Goal: Transaction & Acquisition: Obtain resource

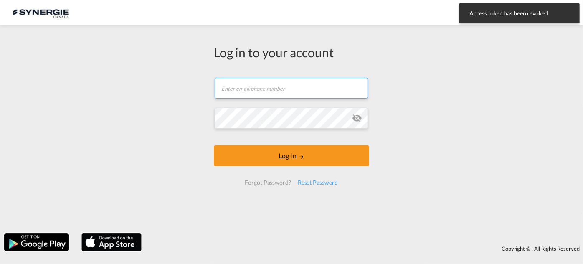
type input "[EMAIL_ADDRESS][DOMAIN_NAME]"
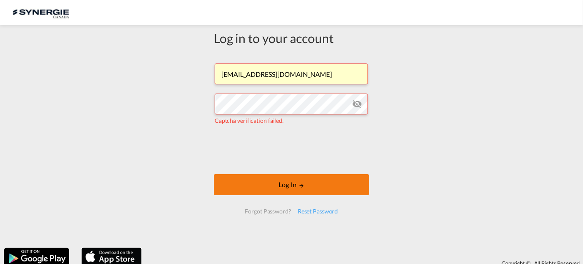
click at [249, 184] on button "Log In" at bounding box center [291, 184] width 155 height 21
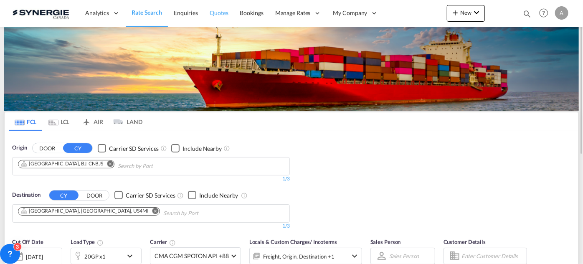
click at [227, 13] on span "Quotes" at bounding box center [219, 12] width 18 height 7
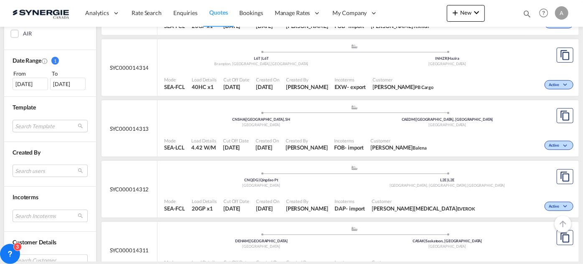
scroll to position [266, 0]
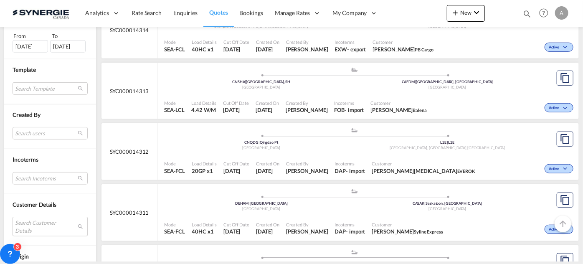
click at [41, 227] on md-select "Search Customer Details user name user luan Beneton luan.beneton@premiumnh.com …" at bounding box center [50, 226] width 75 height 19
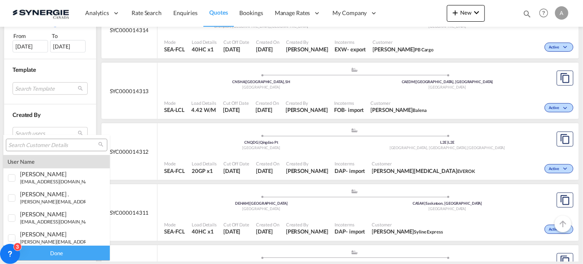
click at [36, 146] on input "search" at bounding box center [53, 146] width 90 height 8
type input "dynamite"
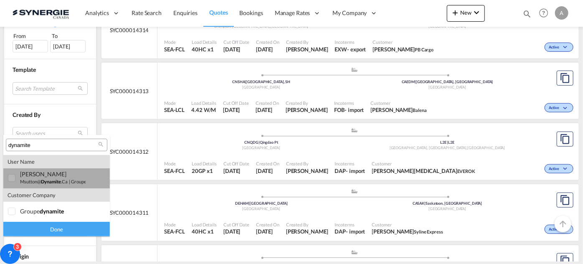
click at [36, 178] on div "marc Sutton msutton@ dynamite .ca | groupe dynamite" at bounding box center [53, 178] width 66 height 14
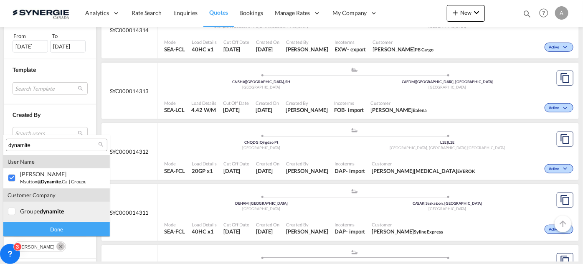
click at [36, 212] on div "groupe dynamite" at bounding box center [53, 211] width 66 height 7
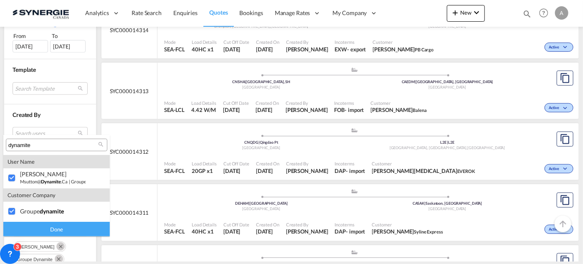
click at [38, 228] on div "Done" at bounding box center [56, 229] width 107 height 15
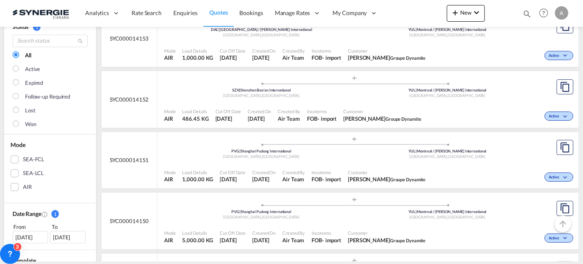
scroll to position [76, 0]
click at [283, 220] on div ".a{fill:#aaa8ad;} .a{fill:#aaa8ad;} PVG | Shanghai Pudong International Shangha…" at bounding box center [354, 208] width 381 height 25
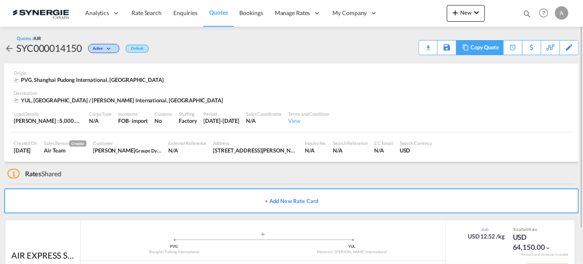
click at [479, 47] on div "Copy Quote" at bounding box center [485, 48] width 28 height 14
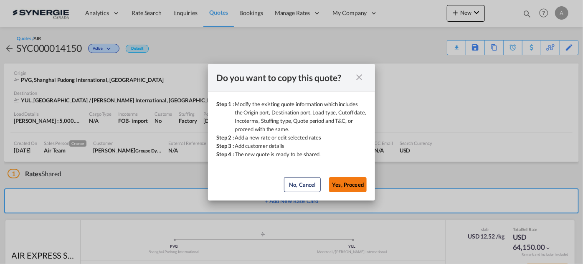
click at [351, 185] on button "Yes, Proceed" at bounding box center [348, 184] width 38 height 15
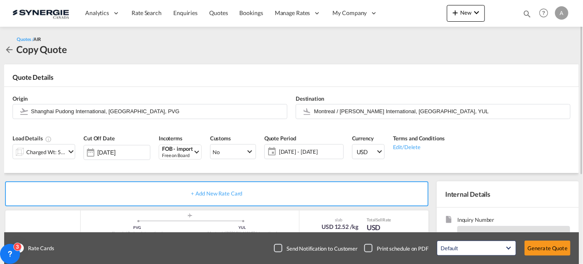
click at [304, 149] on span "[DATE] - [DATE]" at bounding box center [310, 152] width 62 height 8
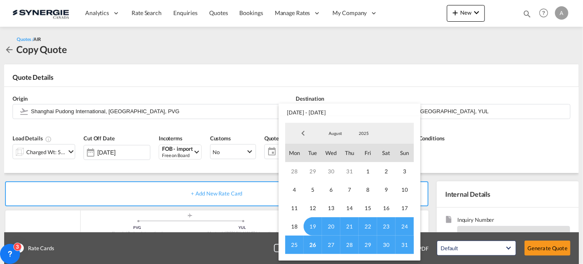
click at [312, 244] on span "26" at bounding box center [313, 245] width 18 height 18
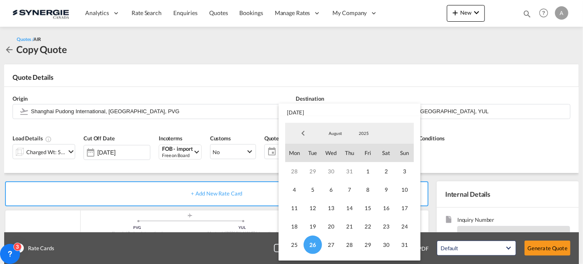
click at [336, 132] on span "August" at bounding box center [335, 133] width 27 height 6
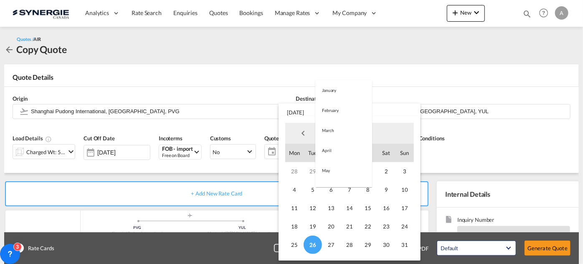
scroll to position [97, 0]
click at [336, 152] on md-option "September" at bounding box center [344, 154] width 57 height 20
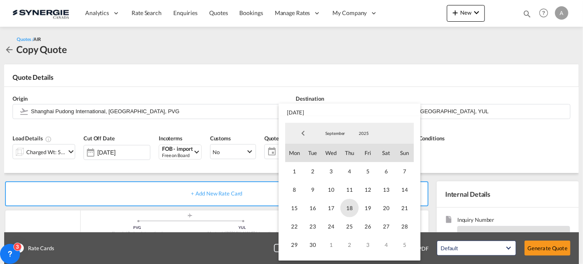
click at [346, 207] on span "18" at bounding box center [350, 208] width 18 height 18
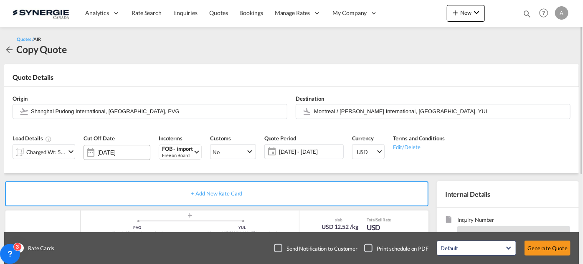
click at [121, 152] on input "[DATE]" at bounding box center [123, 152] width 53 height 7
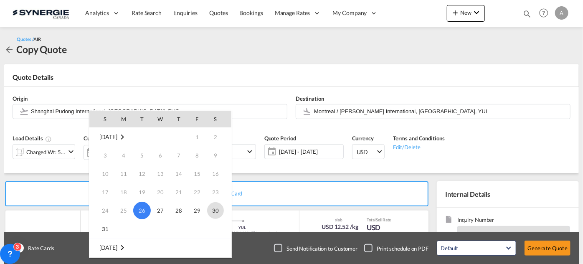
click at [215, 211] on span "30" at bounding box center [215, 210] width 17 height 17
type input "[DATE]"
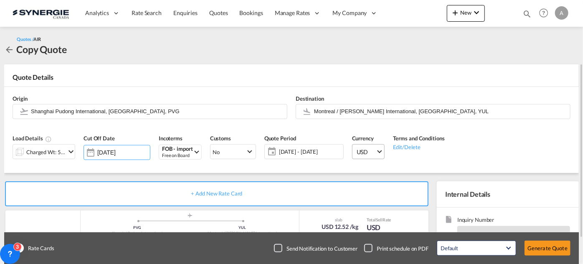
scroll to position [134, 0]
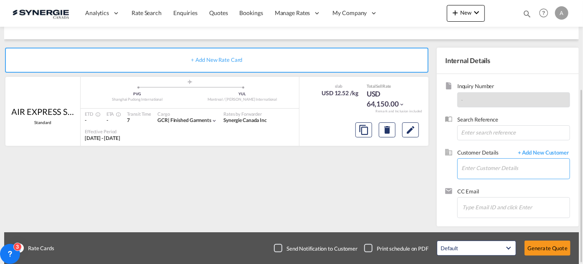
click at [476, 165] on input "Enter Customer Details" at bounding box center [516, 168] width 108 height 19
type input "s"
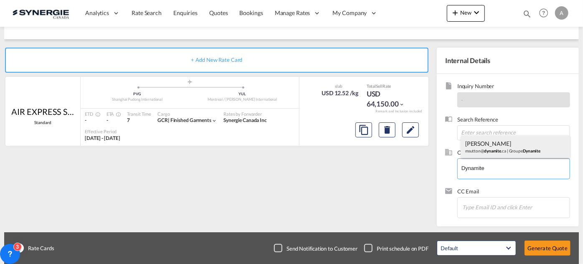
click at [497, 151] on div "[PERSON_NAME] msutton@ dynamite .ca | Groupe Dynamite" at bounding box center [515, 146] width 109 height 23
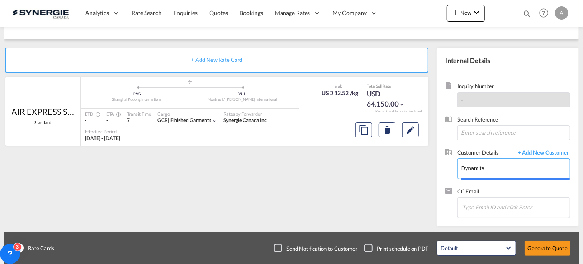
type input "Groupe Dynamite, [PERSON_NAME], [EMAIL_ADDRESS][DOMAIN_NAME]"
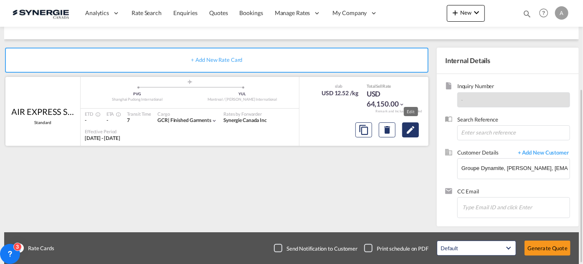
click at [415, 131] on md-icon "Edit" at bounding box center [411, 130] width 10 height 10
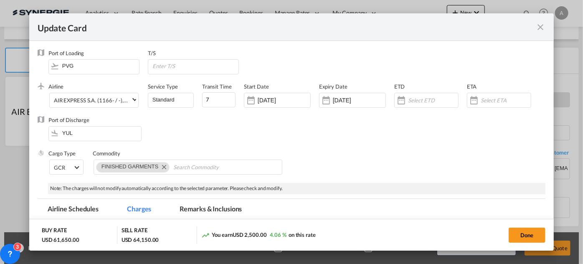
select select "chargeable_weight"
click at [268, 104] on div "[DATE]" at bounding box center [277, 100] width 67 height 15
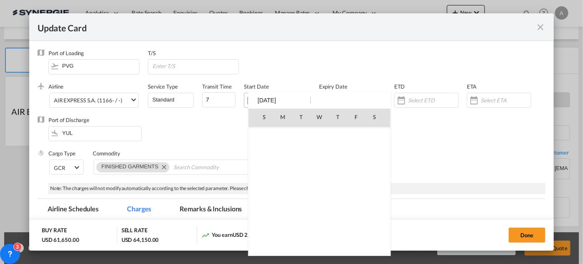
scroll to position [193480, 0]
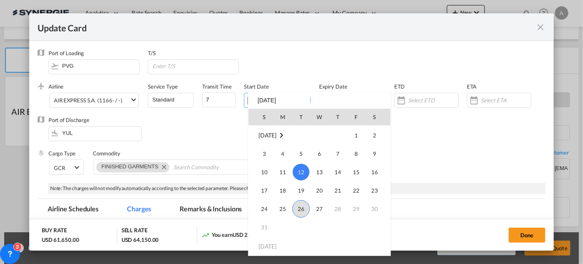
click at [299, 210] on span "26" at bounding box center [302, 209] width 18 height 18
type input "[DATE]"
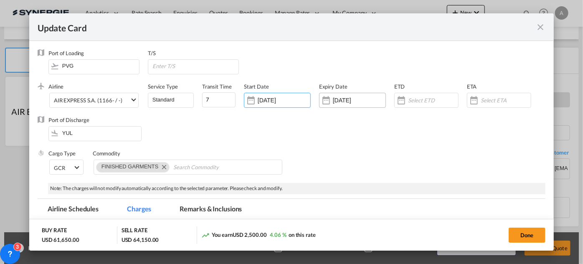
click at [348, 98] on input "[DATE]" at bounding box center [359, 100] width 53 height 7
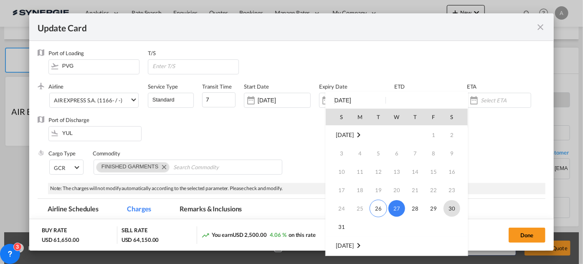
click at [452, 208] on span "30" at bounding box center [452, 208] width 17 height 17
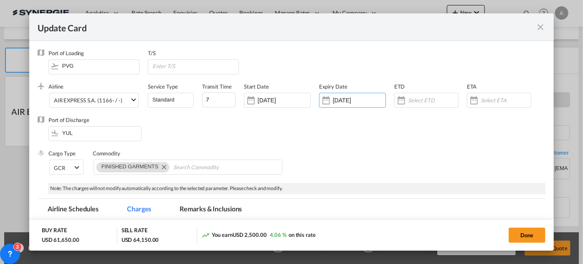
type input "[DATE]"
click at [278, 116] on div "Airline AIR EXPRESS S.A. (1166- / -) AIR EXPRESS S.A. (1166- / -) CMA CGM Air C…" at bounding box center [296, 99] width 497 height 33
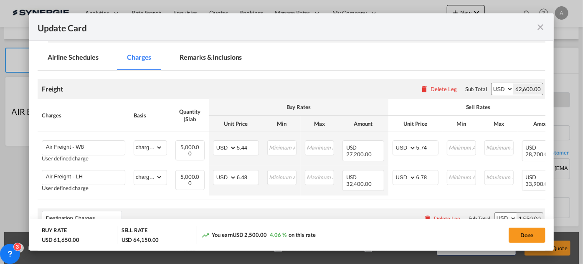
scroll to position [190, 0]
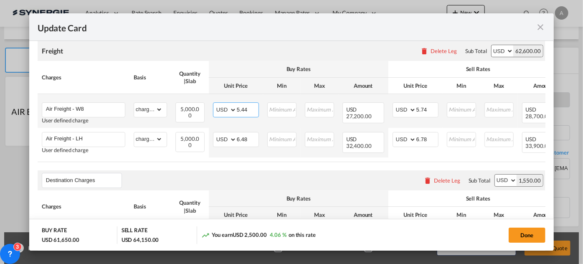
click at [248, 115] on input "5.44" at bounding box center [248, 109] width 22 height 13
type input "5.38"
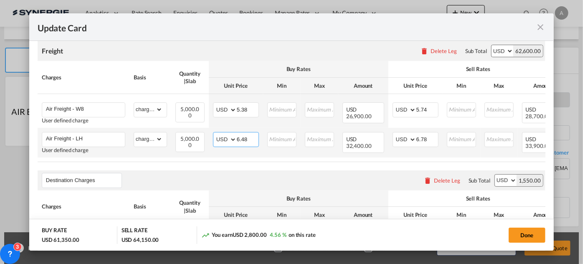
drag, startPoint x: 247, startPoint y: 173, endPoint x: 237, endPoint y: 173, distance: 10.9
click at [237, 145] on input "6.48" at bounding box center [248, 138] width 22 height 13
type input "5.59"
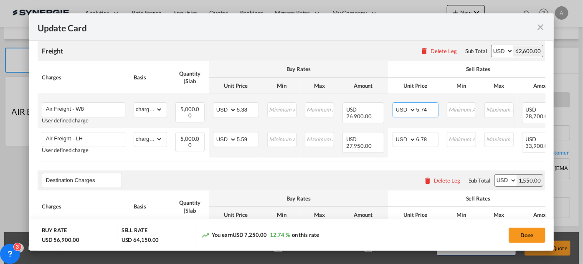
click at [423, 115] on input "5.74" at bounding box center [428, 109] width 22 height 13
click at [427, 115] on input "5.74" at bounding box center [428, 109] width 22 height 13
type input "5.68"
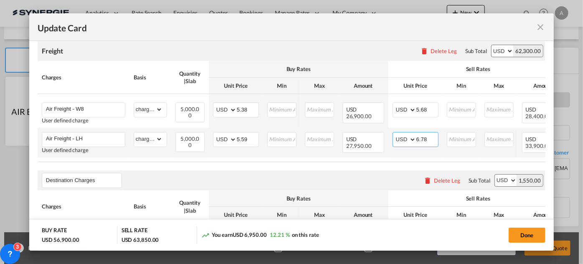
drag, startPoint x: 430, startPoint y: 170, endPoint x: 395, endPoint y: 168, distance: 35.2
click at [395, 147] on md-input-container "AED AFN ALL AMD ANG AOA ARS AUD AWG AZN BAM BBD BDT BGN BHD BIF BMD BND [PERSON…" at bounding box center [416, 139] width 46 height 15
type input "5.89"
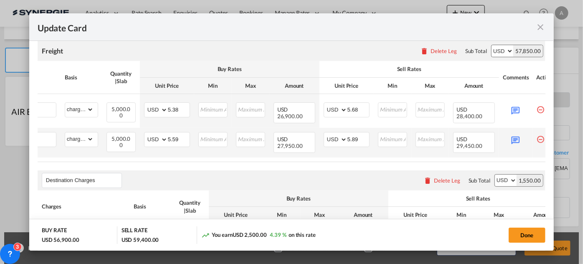
scroll to position [0, 86]
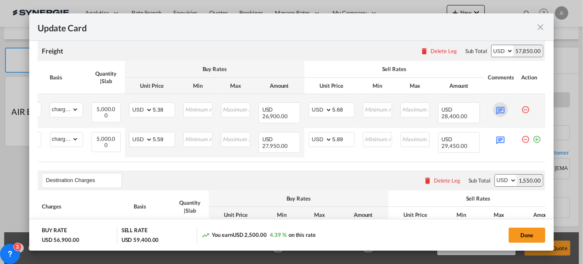
click at [499, 117] on md-icon "Update CardPort of ..." at bounding box center [501, 109] width 15 height 15
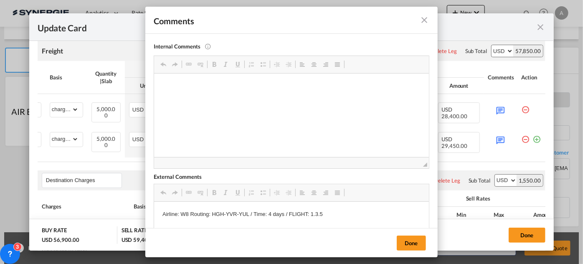
scroll to position [0, 0]
drag, startPoint x: 250, startPoint y: 214, endPoint x: 211, endPoint y: 213, distance: 38.9
click at [211, 213] on p "Airline: W8 Routing: HGH-YVR-YUL / Time: 4 days / FLIGHT: 1.3.5" at bounding box center [291, 214] width 258 height 9
click at [415, 245] on button "Done" at bounding box center [411, 243] width 29 height 15
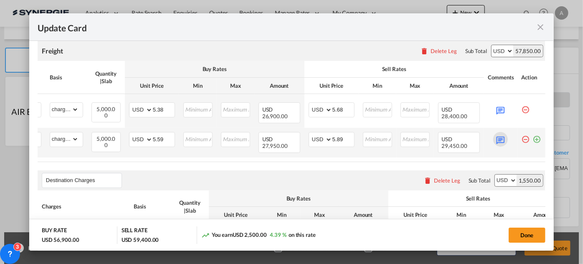
click at [495, 147] on md-icon "Update CardPort of ..." at bounding box center [501, 139] width 15 height 15
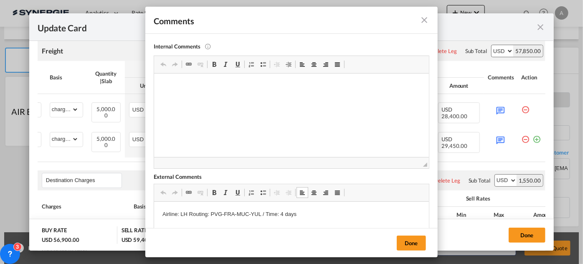
drag, startPoint x: 262, startPoint y: 214, endPoint x: 231, endPoint y: 212, distance: 30.6
drag, startPoint x: 210, startPoint y: 214, endPoint x: 260, endPoint y: 212, distance: 50.2
click at [260, 212] on p "Airline: LH Routing: PVG-FRA-MUC-YUL / Time: 4 days" at bounding box center [291, 214] width 258 height 9
click at [270, 215] on p "Airline: LH Routing: PVG-MUC-YUL / Time: 4 days" at bounding box center [291, 214] width 258 height 9
click at [417, 242] on button "Done" at bounding box center [411, 243] width 29 height 15
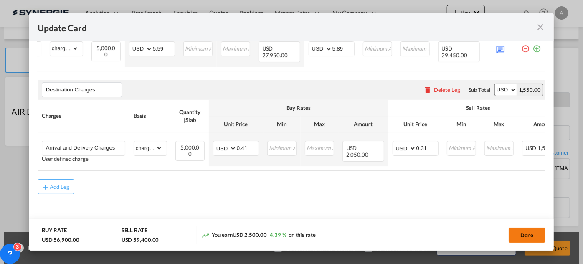
scroll to position [317, 0]
click at [528, 232] on button "Done" at bounding box center [527, 235] width 37 height 15
type input "[DATE]"
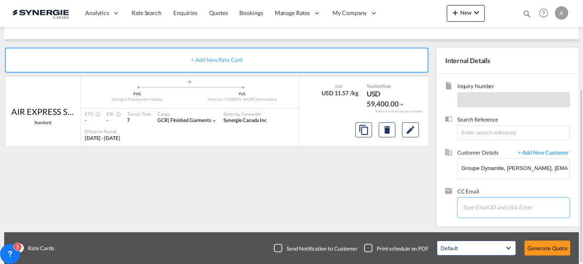
click at [502, 205] on input "Chips input." at bounding box center [505, 208] width 84 height 18
click at [535, 243] on button "Generate Quote" at bounding box center [548, 248] width 46 height 15
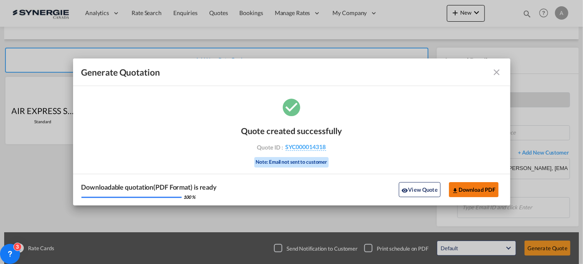
click at [472, 189] on button "Download PDF" at bounding box center [474, 189] width 50 height 15
